Goal: Check status: Check status

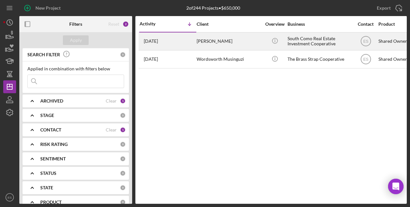
click at [154, 43] on time "[DATE]" at bounding box center [151, 41] width 14 height 5
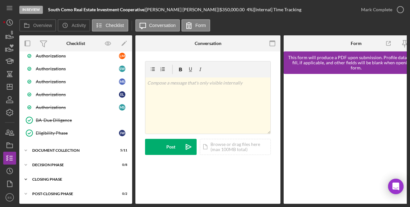
scroll to position [291, 0]
click at [26, 149] on icon "Icon/Expander" at bounding box center [25, 150] width 13 height 13
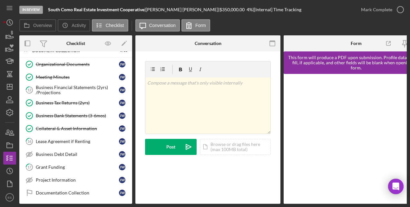
scroll to position [393, 0]
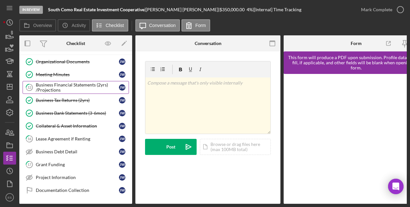
click at [71, 82] on div "Business Financial Statements (2yrs) /Projections" at bounding box center [77, 87] width 83 height 10
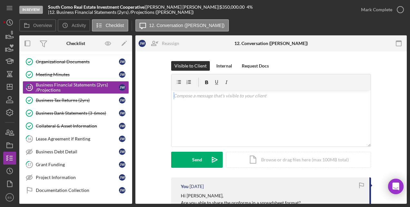
drag, startPoint x: 407, startPoint y: 83, endPoint x: 405, endPoint y: 140, distance: 56.8
click at [405, 140] on div "In Review South Como Real Estate Investment Cooperative | [PERSON_NAME] | $350,…" at bounding box center [205, 103] width 410 height 207
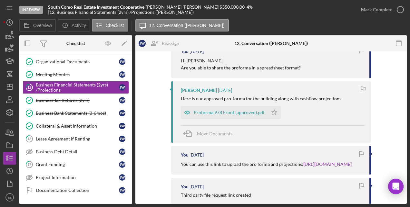
scroll to position [134, 0]
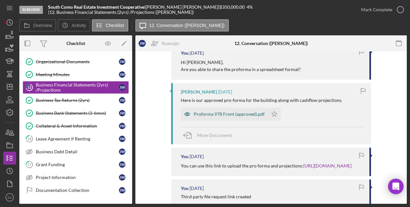
click at [233, 115] on div "Proforma 978 Front (approved).pdf" at bounding box center [229, 114] width 71 height 5
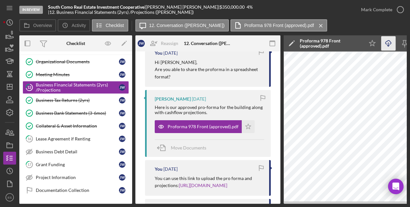
click at [388, 45] on line "button" at bounding box center [388, 45] width 0 height 4
